Goal: Task Accomplishment & Management: Manage account settings

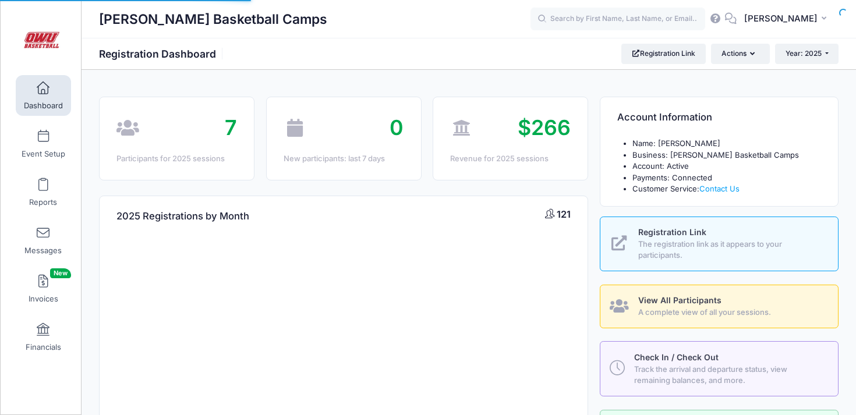
select select
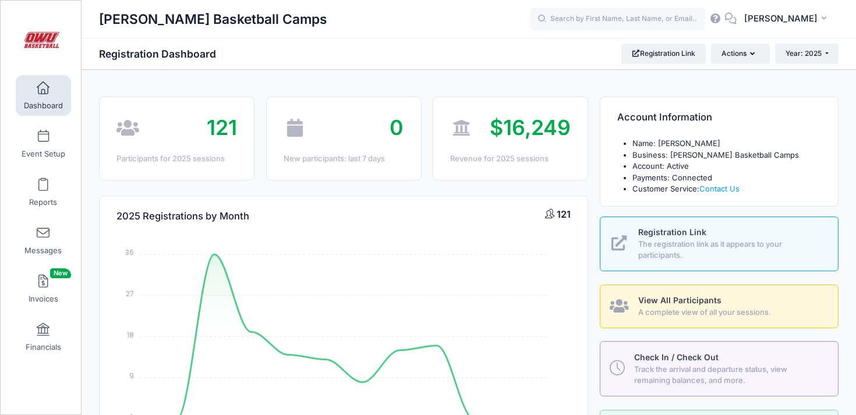
scroll to position [411, 0]
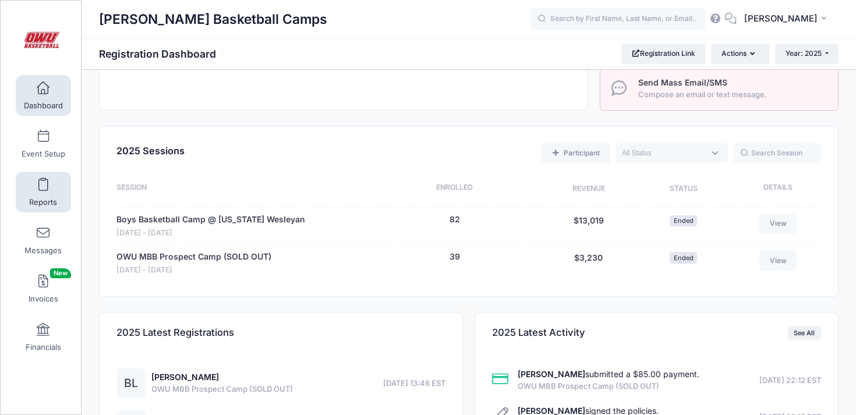
click at [43, 188] on span at bounding box center [43, 185] width 0 height 13
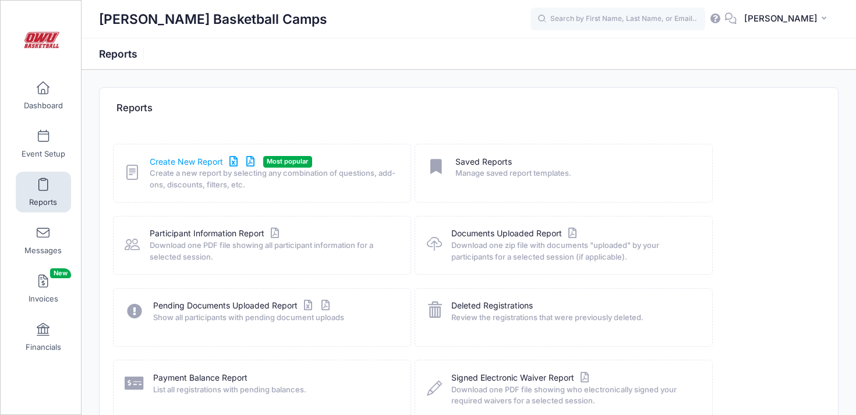
click at [212, 166] on link "Create New Report" at bounding box center [204, 162] width 108 height 12
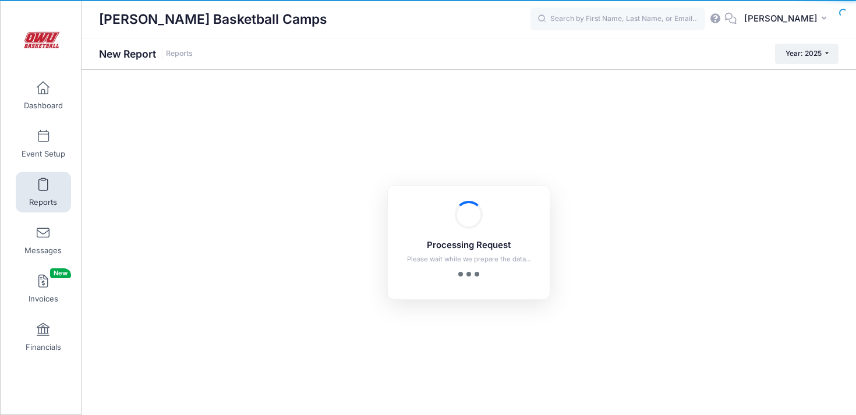
checkbox input "true"
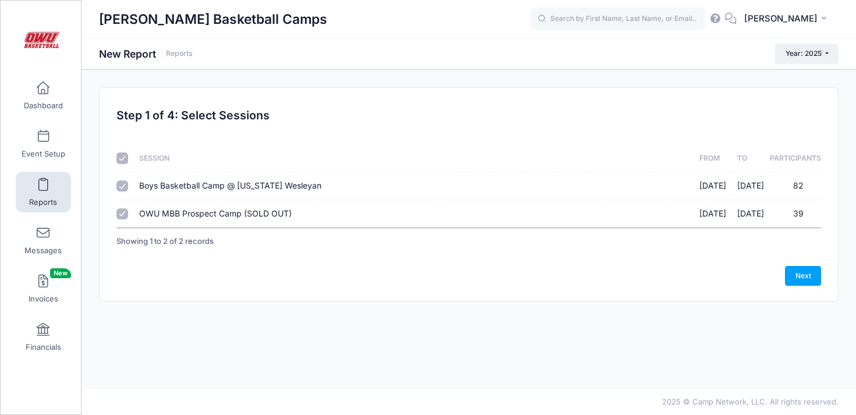
click at [163, 214] on span "OWU MBB Prospect Camp (SOLD OUT)" at bounding box center [215, 214] width 153 height 10
click at [128, 214] on input "OWU MBB Prospect Camp (SOLD OUT) 09/28/2025 - 09/28/2025 39" at bounding box center [123, 215] width 12 height 12
checkbox input "false"
click at [803, 278] on link "Next" at bounding box center [803, 276] width 36 height 20
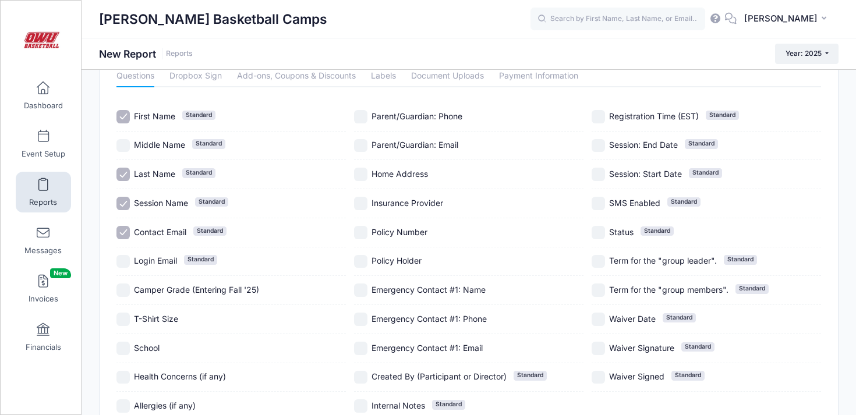
scroll to position [65, 0]
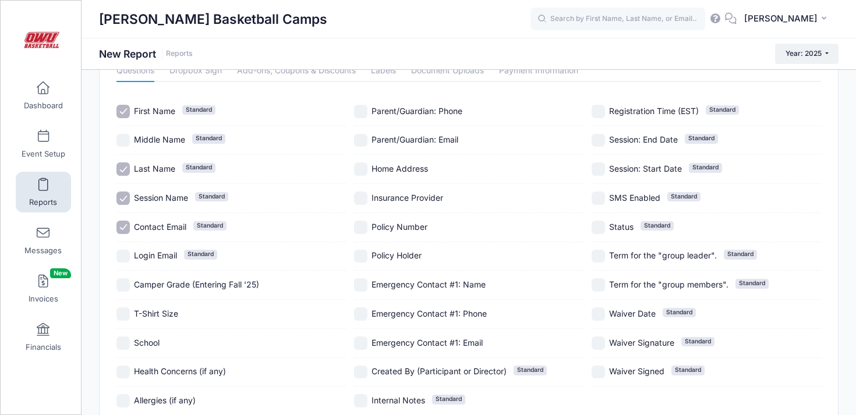
click at [264, 274] on div "Camper Grade (Entering Fall '25)" at bounding box center [232, 285] width 230 height 29
checkbox input "true"
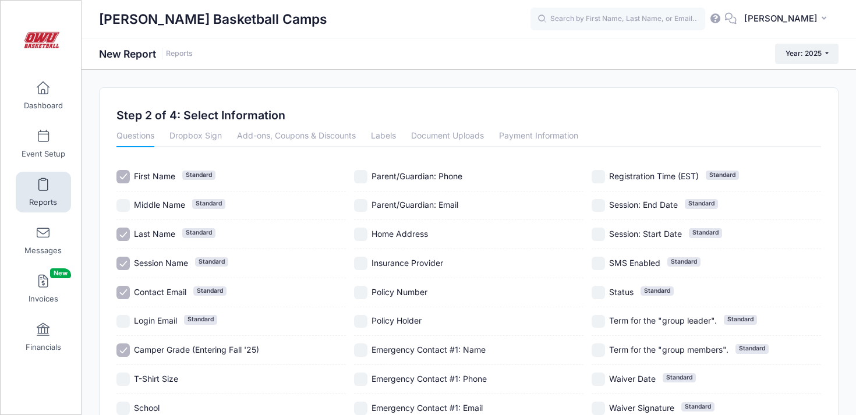
scroll to position [186, 0]
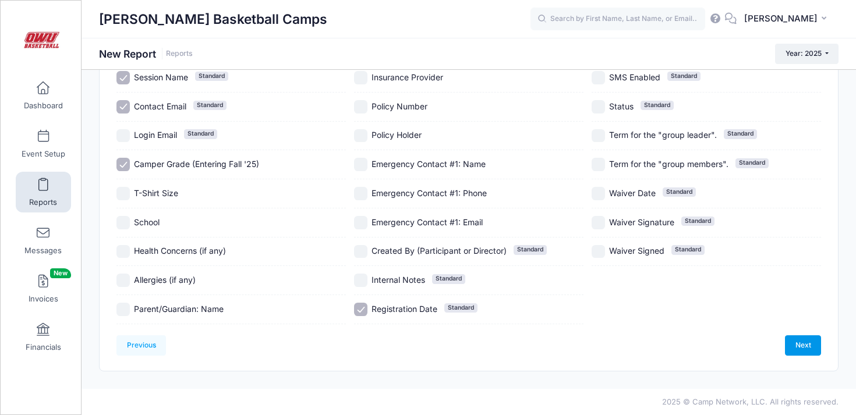
click at [809, 345] on link "Next" at bounding box center [803, 346] width 36 height 20
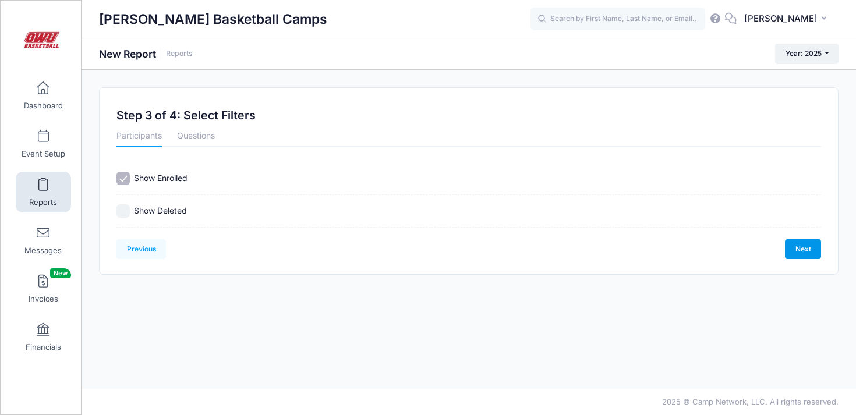
scroll to position [0, 0]
click at [806, 250] on link "Next" at bounding box center [803, 249] width 36 height 20
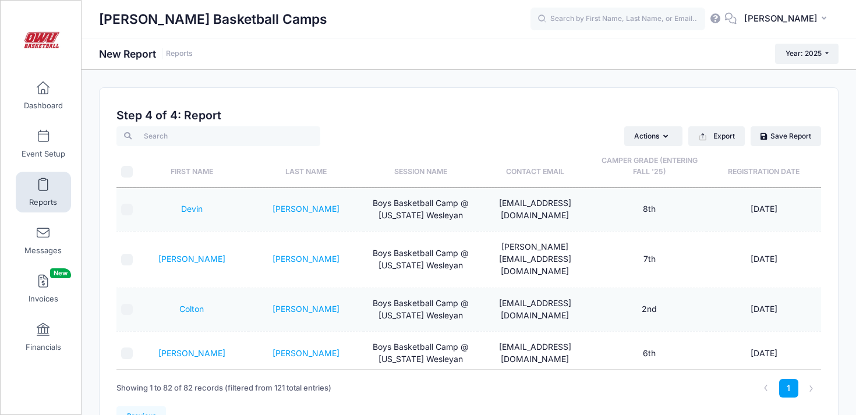
click at [320, 175] on th "Last Name" at bounding box center [306, 166] width 114 height 41
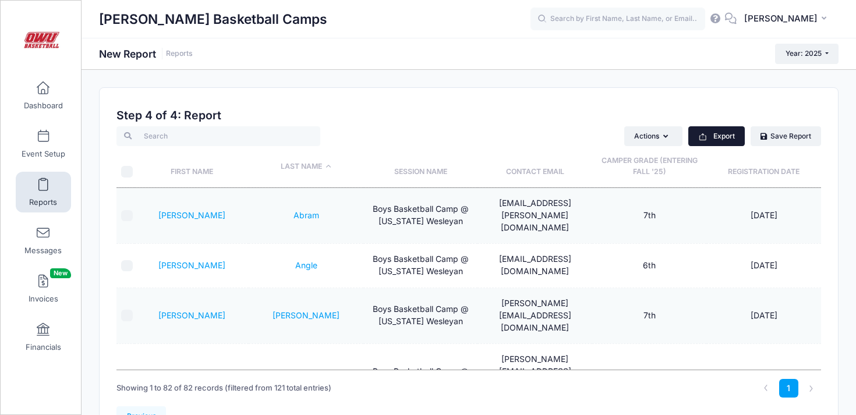
click at [714, 136] on button "Export" at bounding box center [717, 136] width 57 height 20
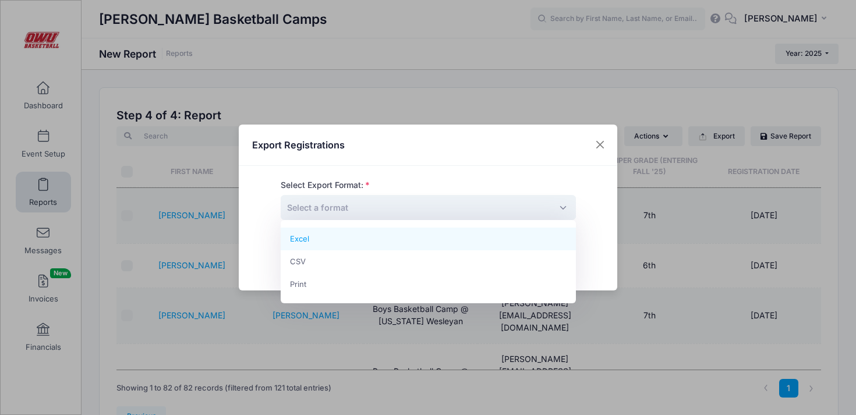
click at [486, 209] on span "Select a format" at bounding box center [428, 207] width 295 height 25
select select "excel"
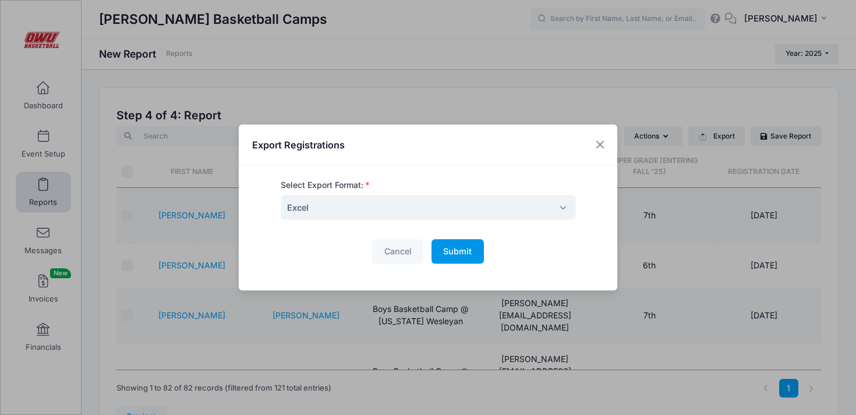
click at [465, 250] on span "Submit" at bounding box center [457, 251] width 29 height 10
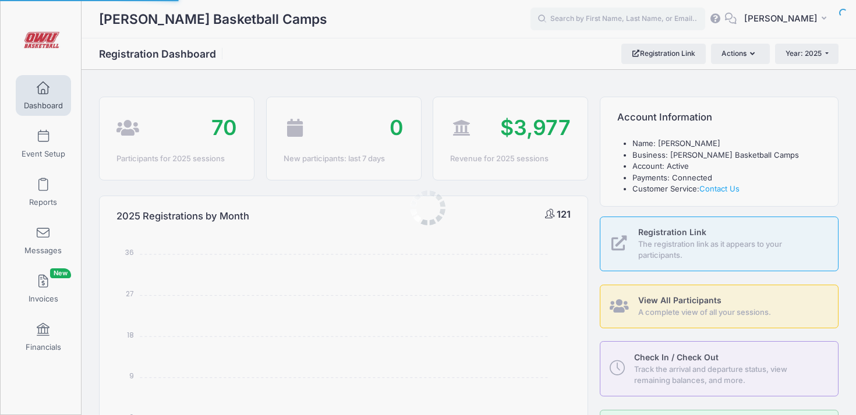
select select
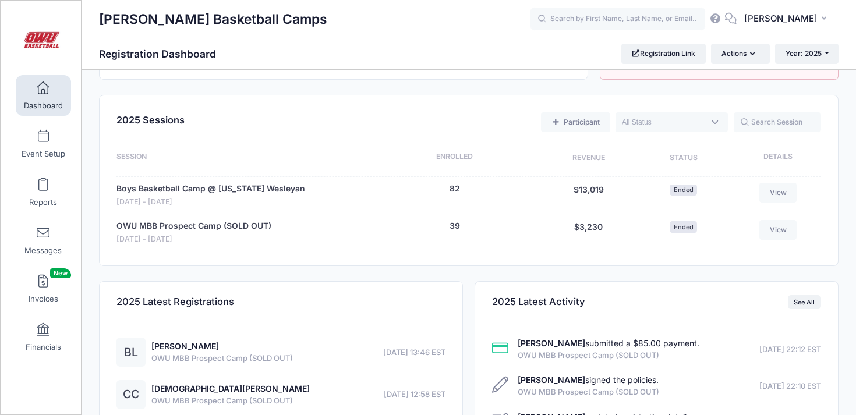
scroll to position [465, 0]
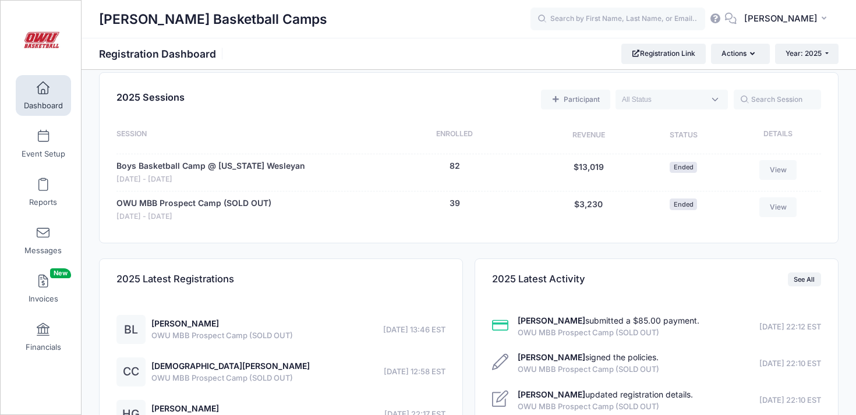
click at [449, 206] on div "39 (Waitlist: 0)" at bounding box center [454, 209] width 169 height 25
click at [456, 203] on button "39" at bounding box center [455, 203] width 10 height 12
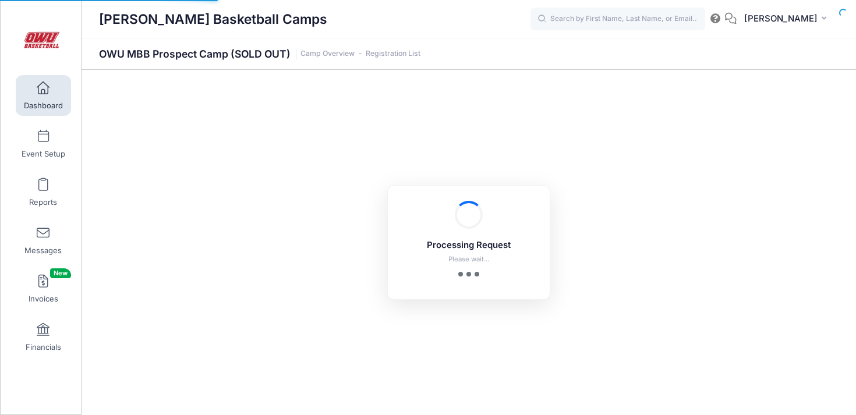
select select "10"
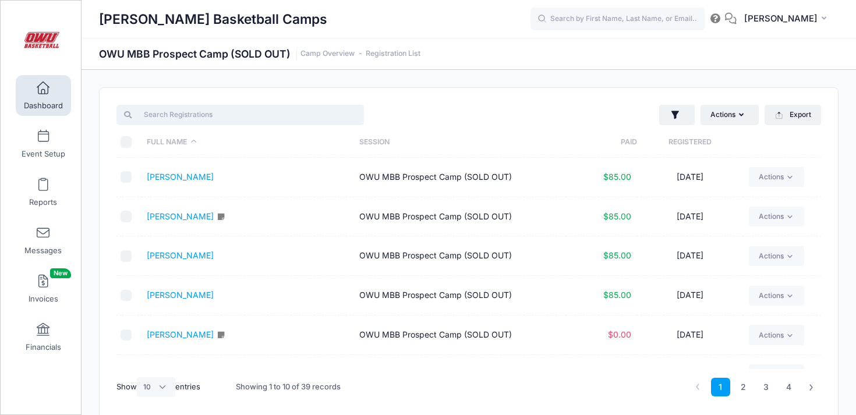
click at [306, 112] on input "search" at bounding box center [241, 115] width 248 height 20
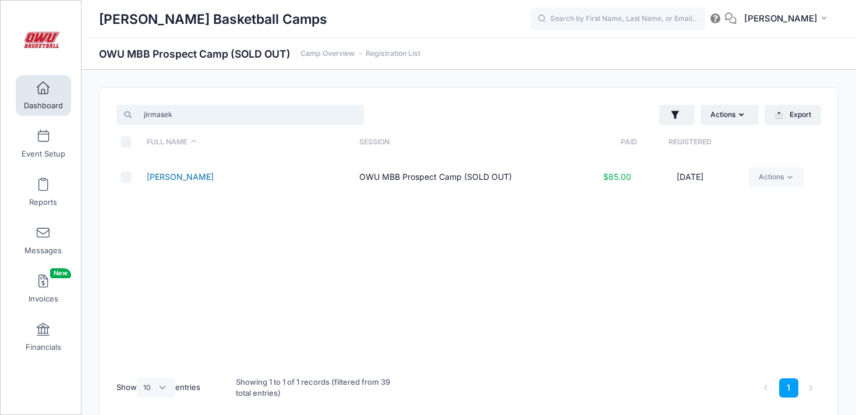
type input "jirmasek"
click at [214, 172] on link "[PERSON_NAME]" at bounding box center [180, 177] width 67 height 10
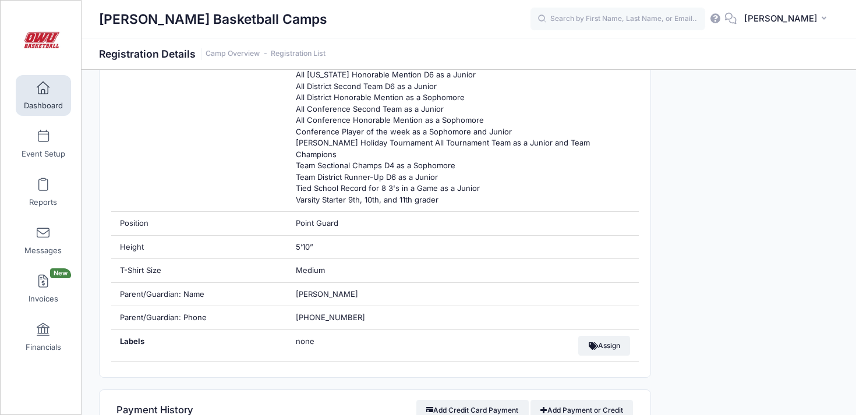
scroll to position [604, 0]
